Goal: Information Seeking & Learning: Learn about a topic

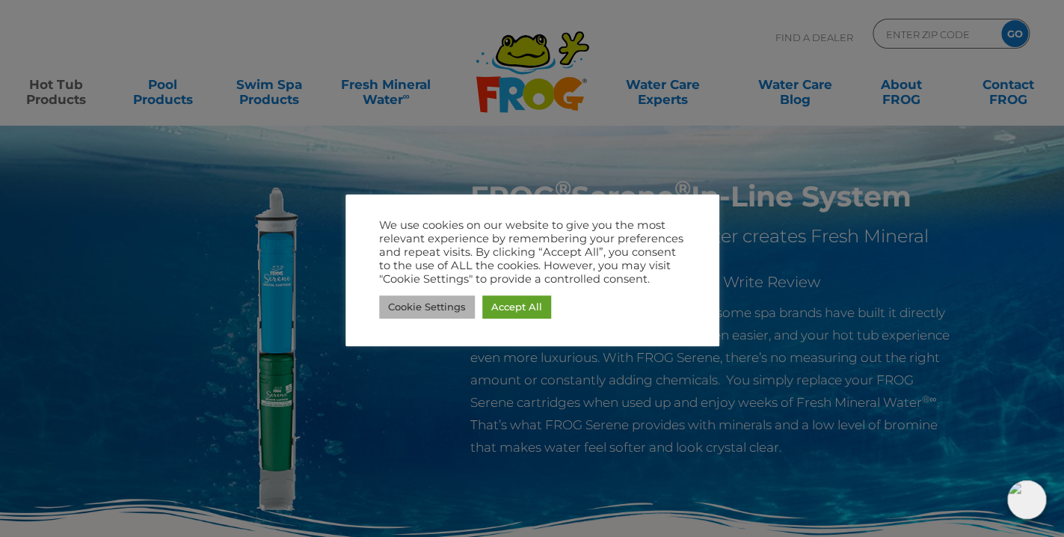
click at [443, 303] on link "Cookie Settings" at bounding box center [427, 306] width 96 height 23
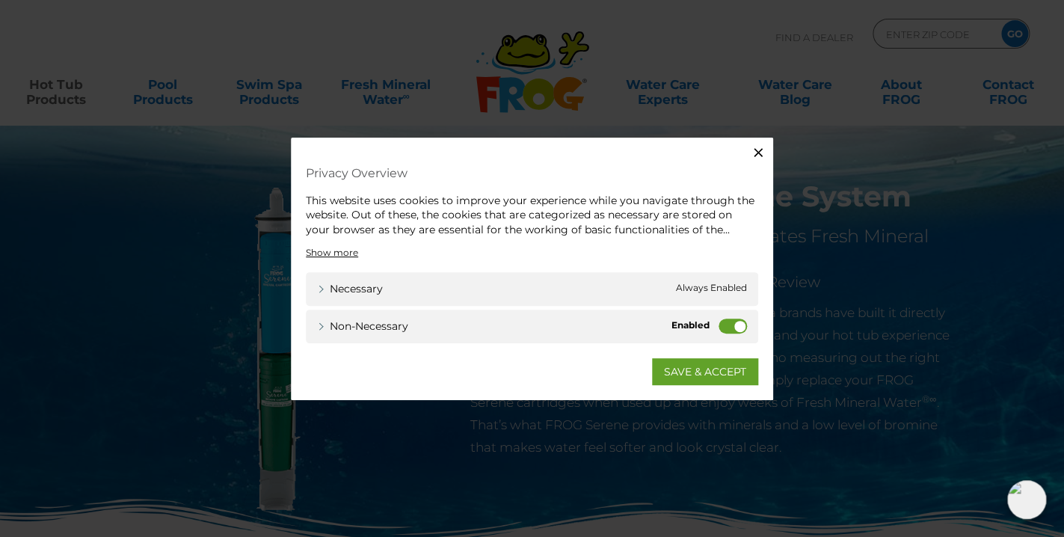
click at [739, 328] on label "Non-necessary" at bounding box center [732, 325] width 28 height 15
click at [0, 0] on input "Non-necessary" at bounding box center [0, 0] width 0 height 0
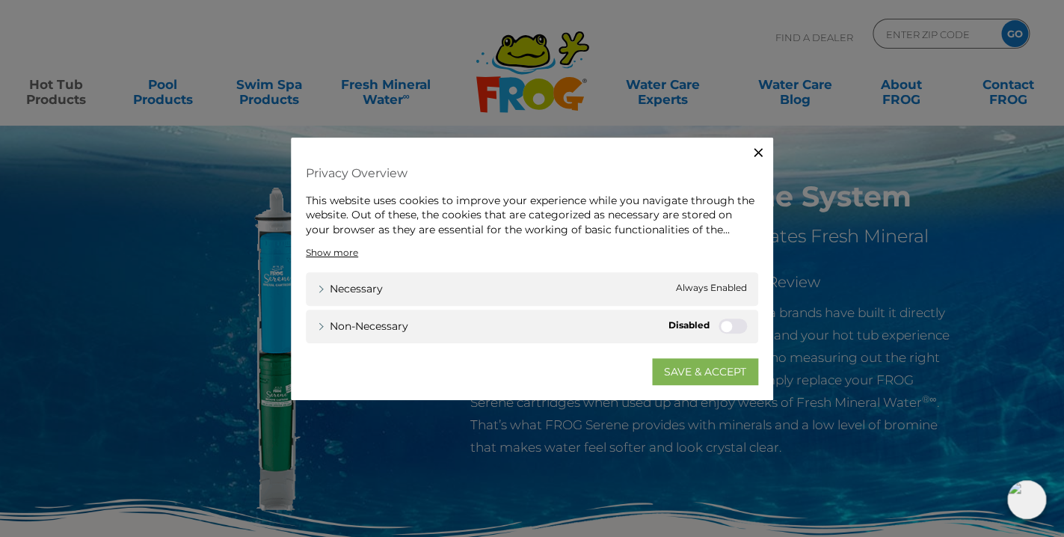
click at [703, 369] on link "SAVE & ACCEPT" at bounding box center [705, 371] width 106 height 27
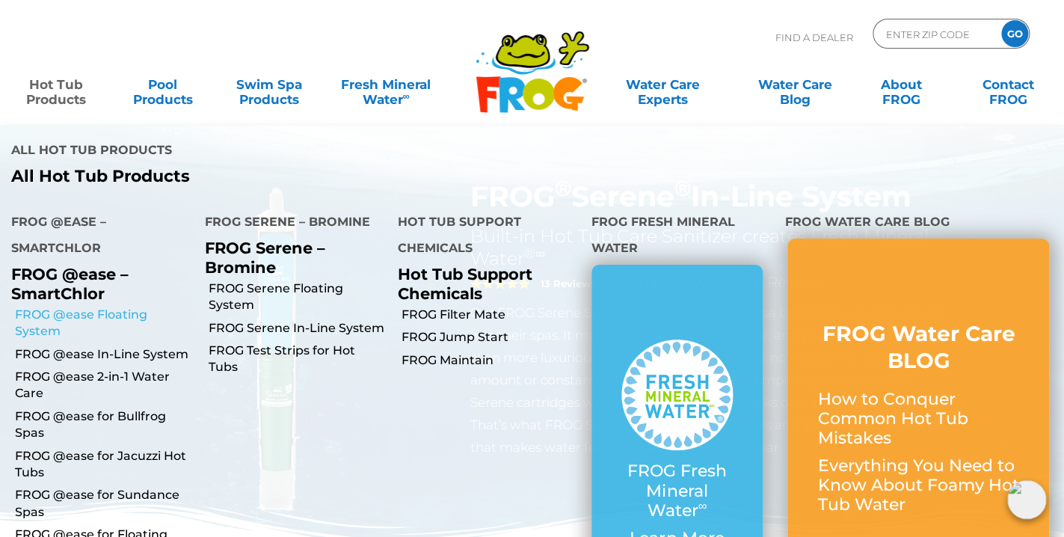
click at [80, 316] on link "FROG @ease Floating System" at bounding box center [104, 323] width 179 height 34
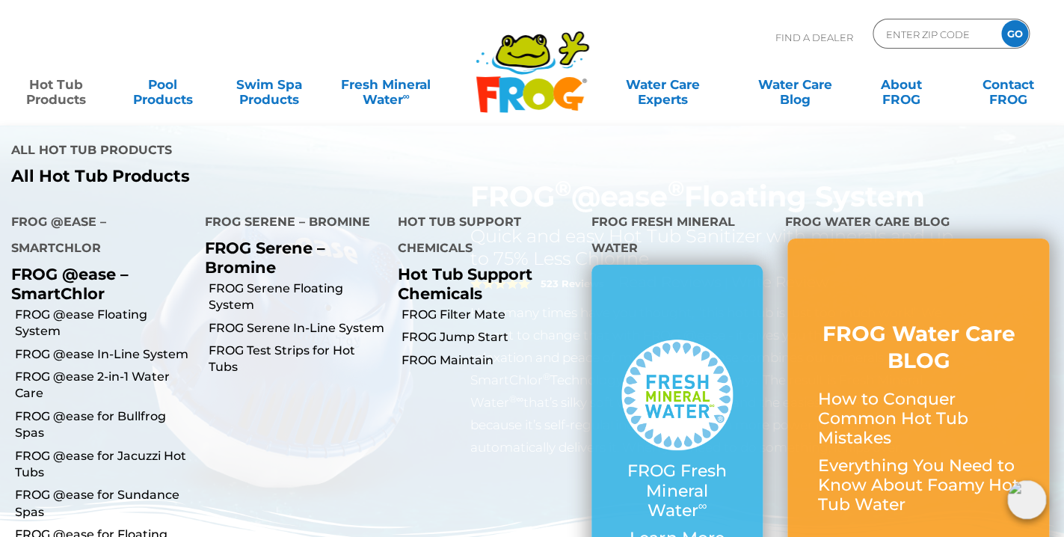
click at [48, 87] on link "Hot Tub Products" at bounding box center [56, 85] width 83 height 30
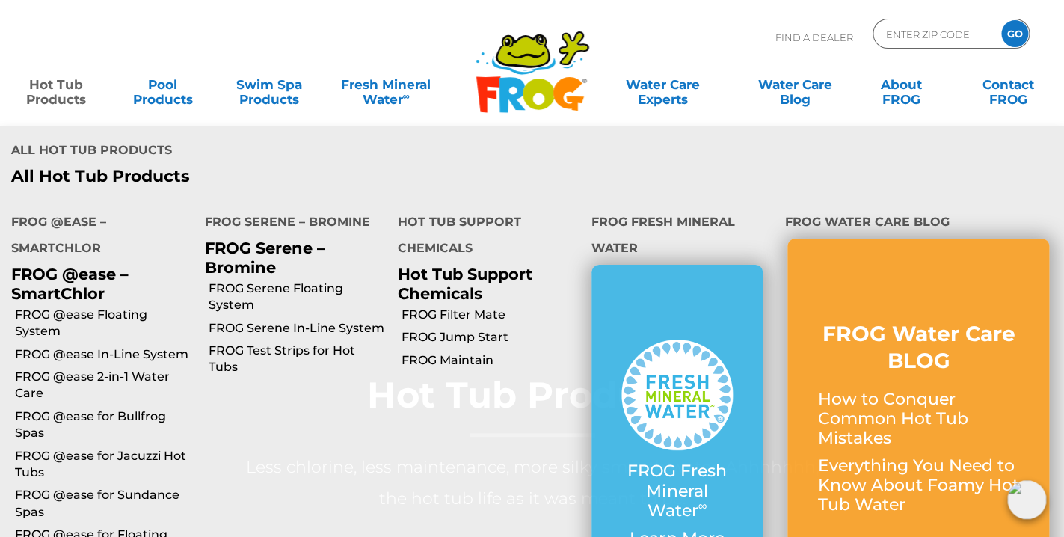
click at [274, 253] on p "FROG Serene – Bromine" at bounding box center [290, 256] width 171 height 37
click at [330, 221] on h4 "FROG Serene – Bromine" at bounding box center [290, 224] width 171 height 30
click at [289, 289] on link "FROG Serene Floating System" at bounding box center [298, 297] width 179 height 34
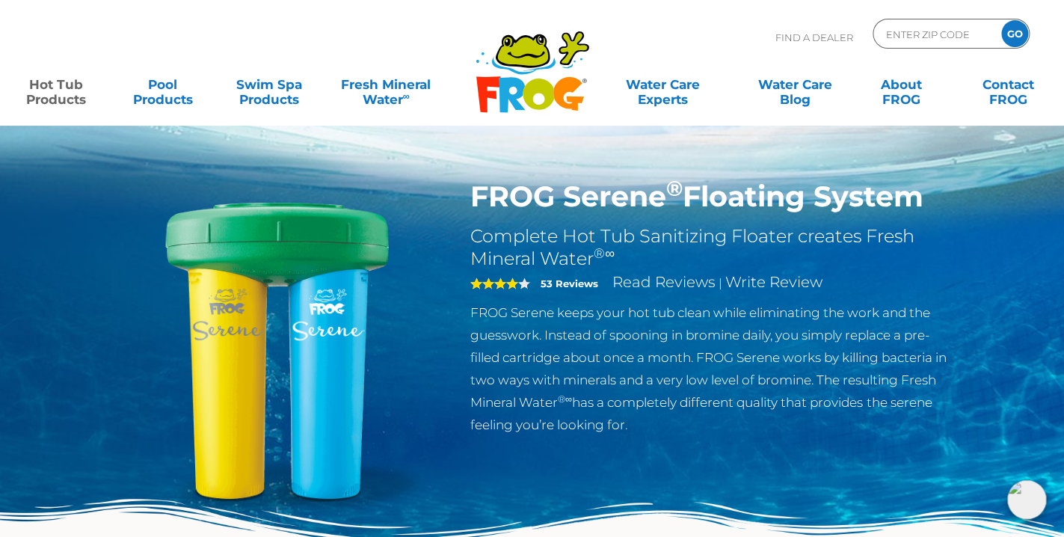
scroll to position [6, 0]
